Goal: Check status: Check status

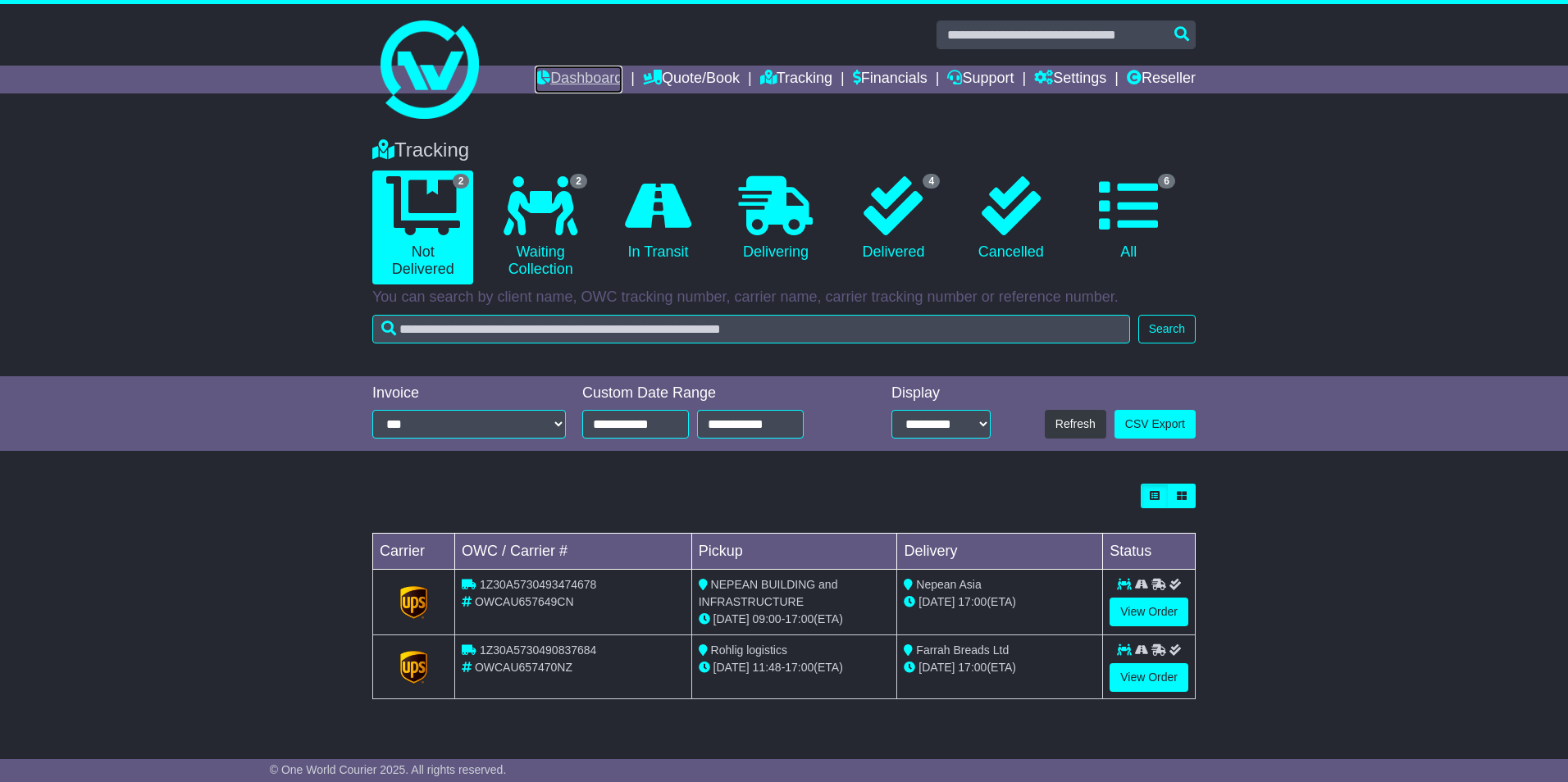
drag, startPoint x: 0, startPoint y: 0, endPoint x: 576, endPoint y: 78, distance: 581.3
click at [576, 78] on link "Dashboard" at bounding box center [579, 79] width 88 height 28
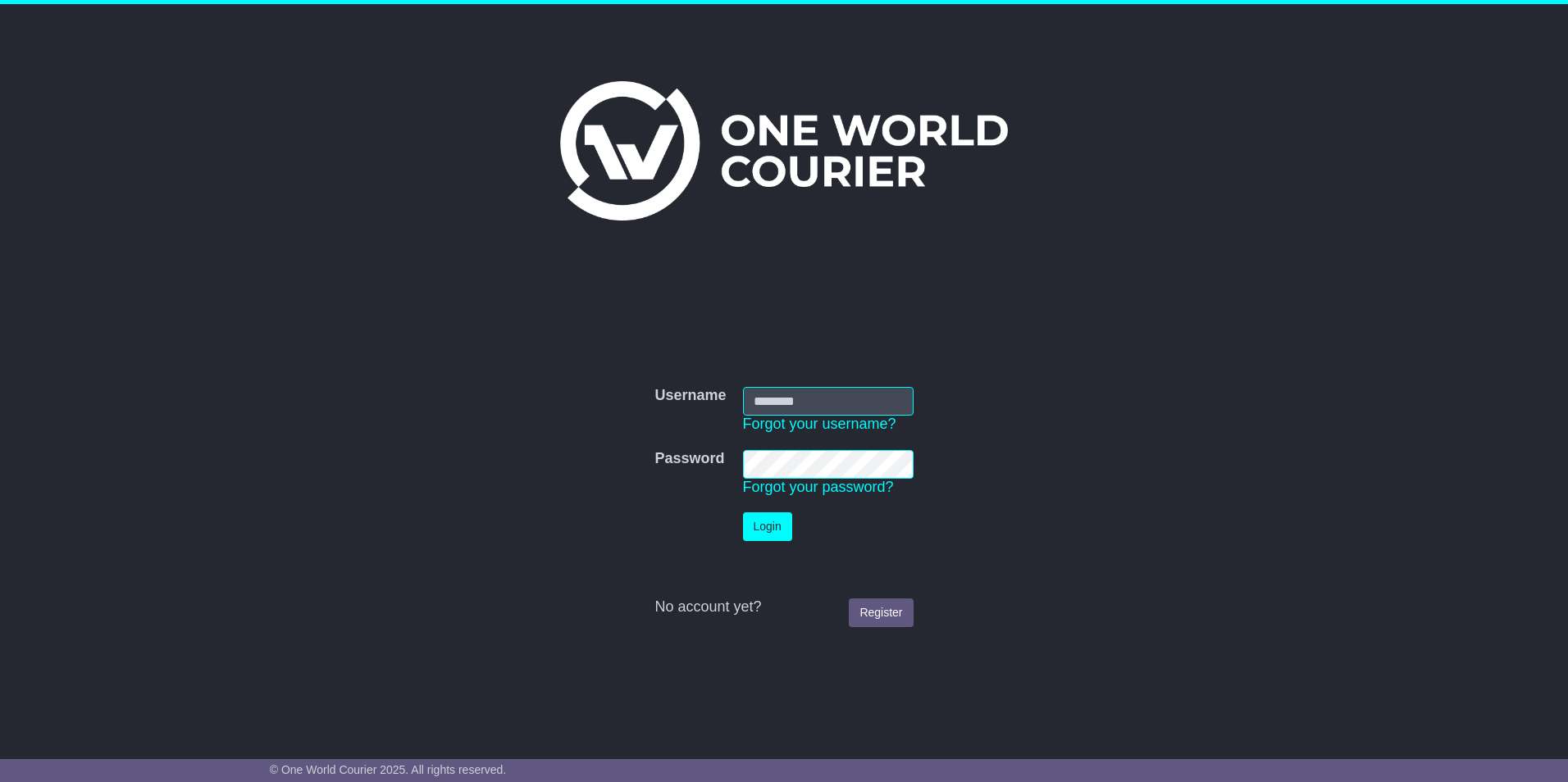
type input "**********"
click at [747, 522] on button "Login" at bounding box center [768, 527] width 49 height 29
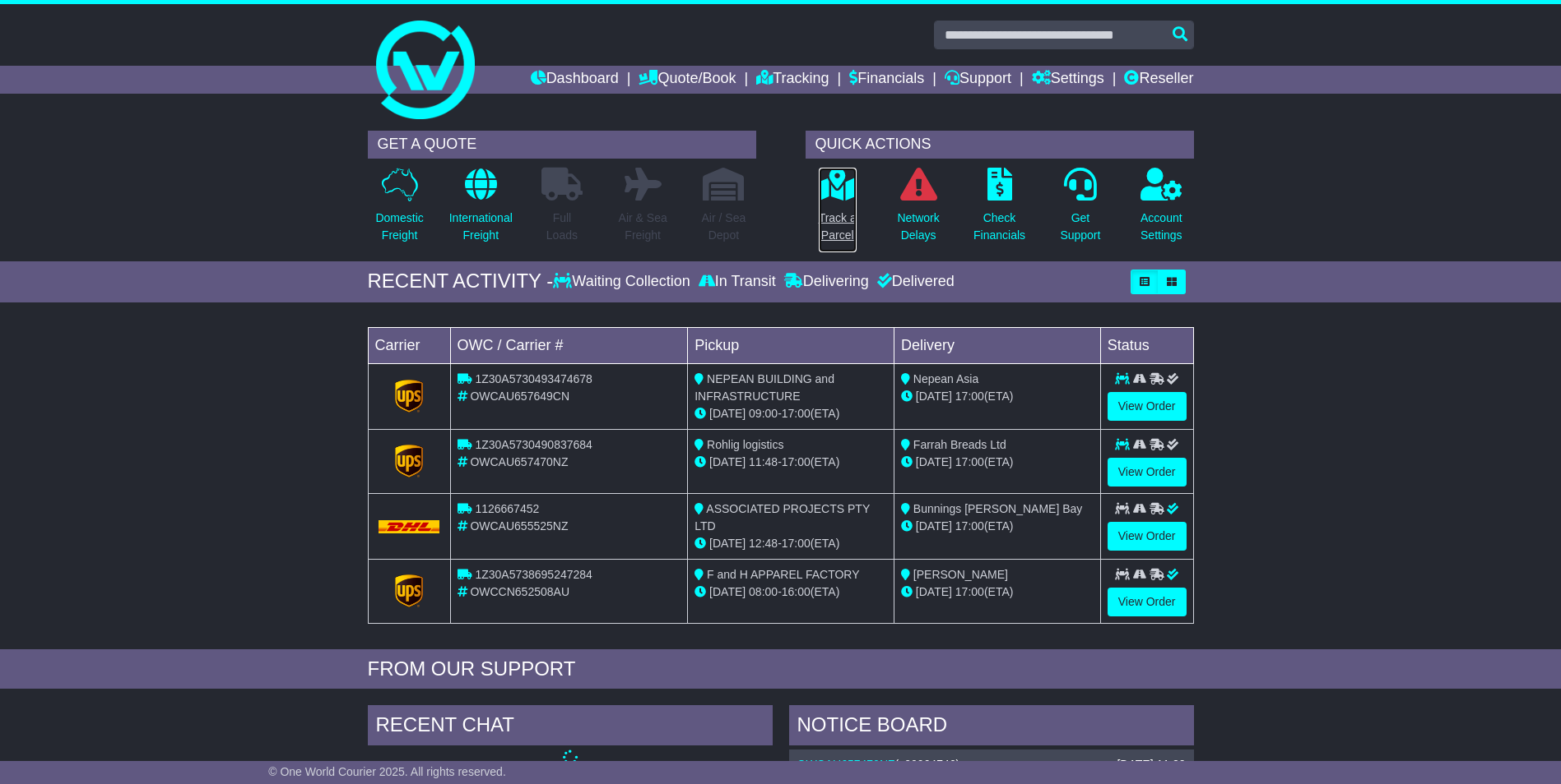
click at [820, 225] on p "Track a Parcel" at bounding box center [837, 227] width 38 height 35
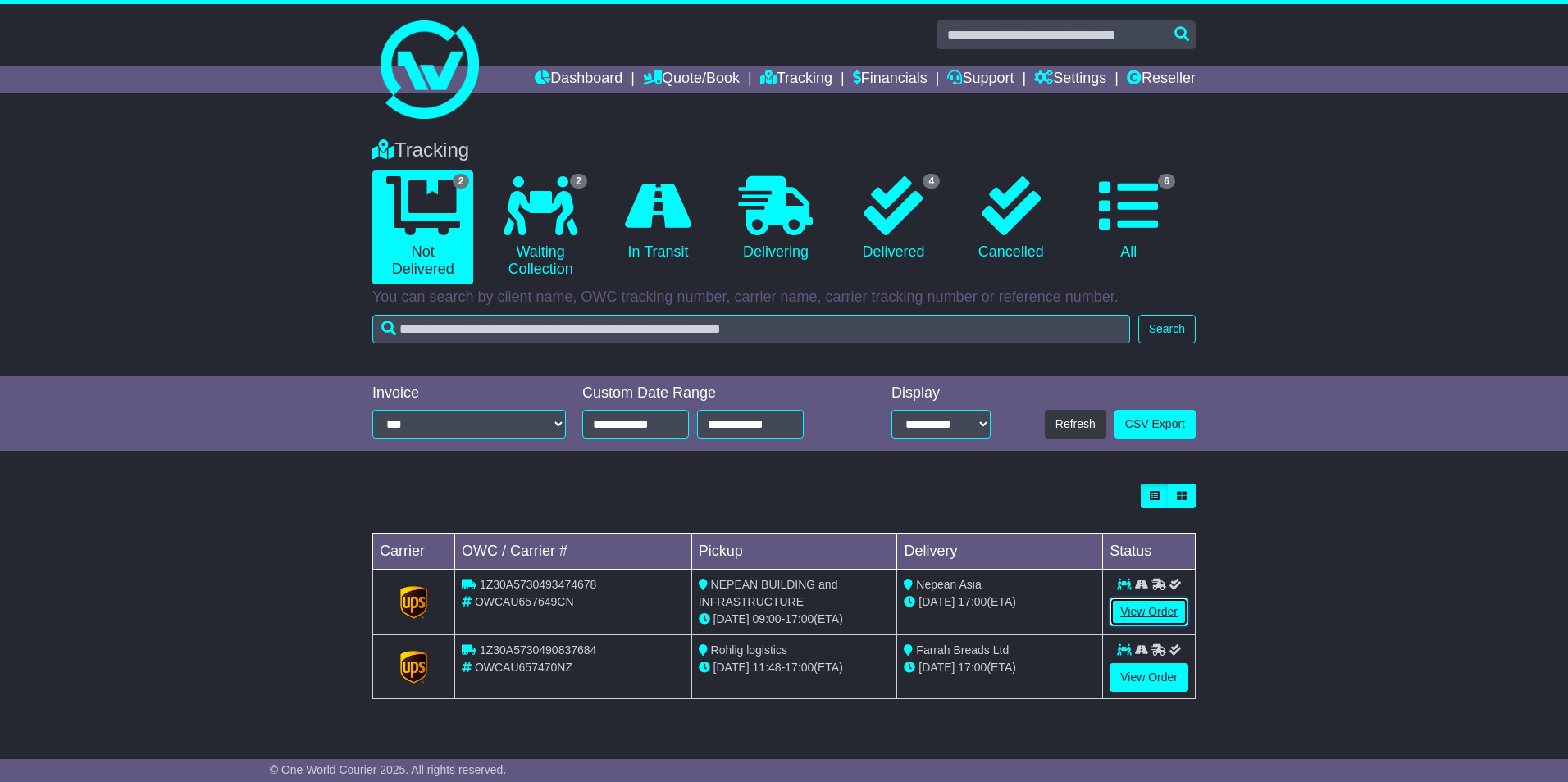
click at [1161, 607] on link "View Order" at bounding box center [1149, 613] width 78 height 29
click at [1159, 677] on link "View Order" at bounding box center [1149, 678] width 78 height 29
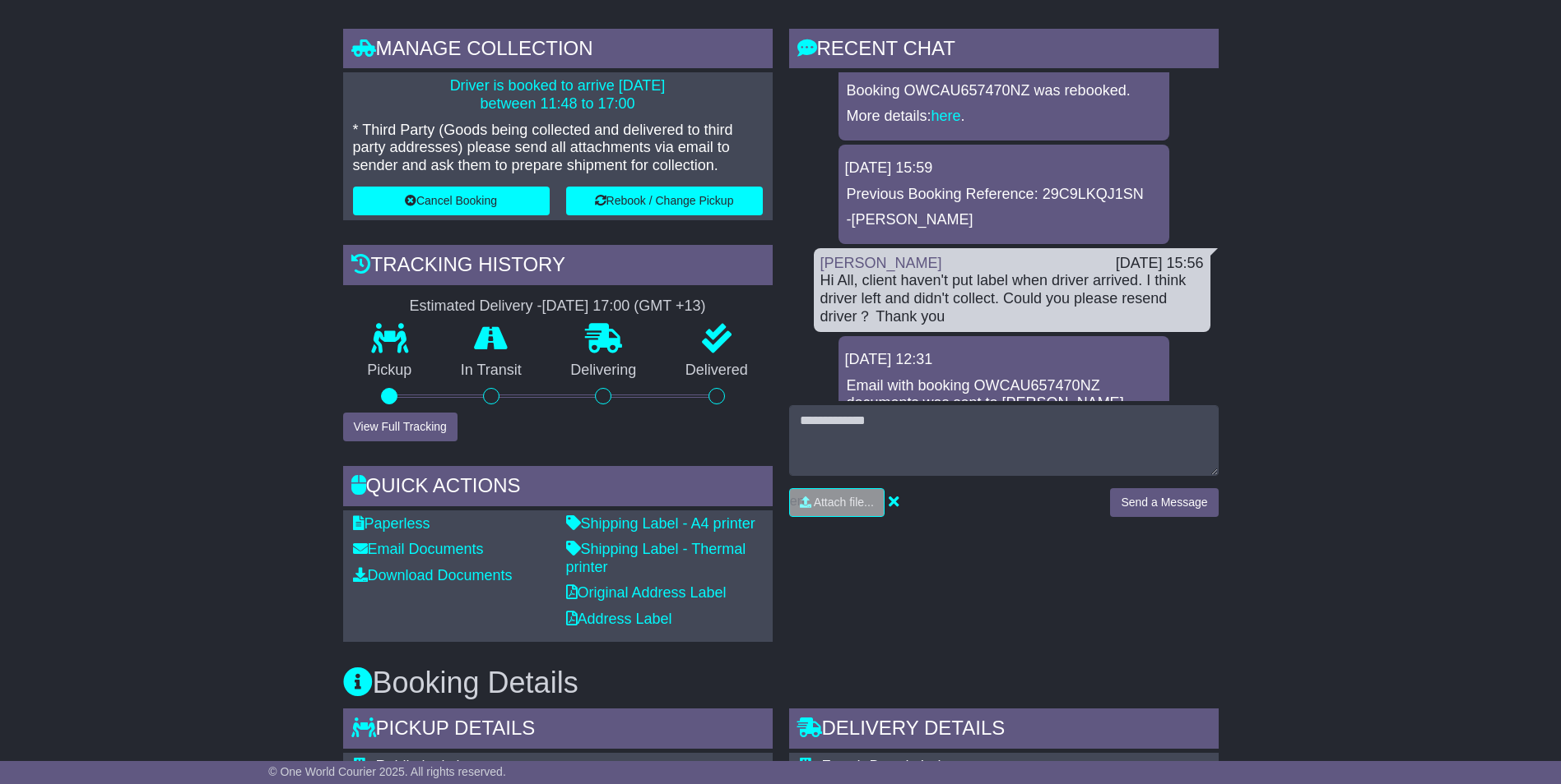
scroll to position [740, 0]
